Goal: Find specific page/section: Find specific page/section

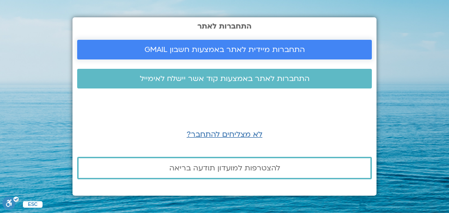
click at [257, 47] on span "התחברות מיידית לאתר באמצעות חשבון GMAIL" at bounding box center [224, 49] width 160 height 8
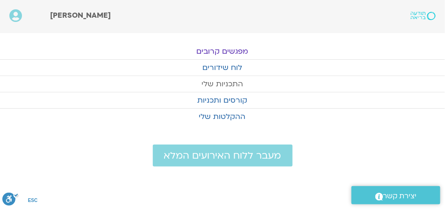
click at [217, 81] on link "התכניות שלי" at bounding box center [222, 84] width 445 height 16
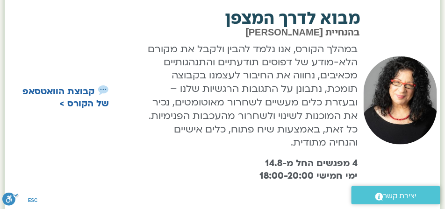
scroll to position [374, 0]
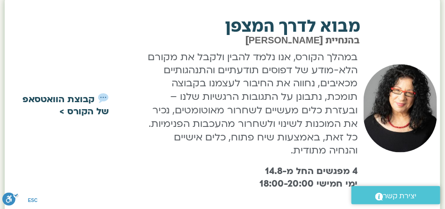
click at [77, 99] on link "קבוצת הוואטסאפ של הקורס >" at bounding box center [65, 106] width 86 height 24
